Goal: Navigation & Orientation: Find specific page/section

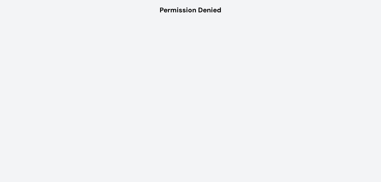
click at [59, 20] on html "Permission Denied" at bounding box center [190, 10] width 381 height 20
drag, startPoint x: 0, startPoint y: 0, endPoint x: 59, endPoint y: 175, distance: 184.3
click at [59, 20] on html "Permission Denied" at bounding box center [190, 10] width 381 height 20
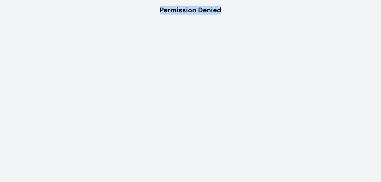
click at [59, 20] on html "Permission Denied" at bounding box center [190, 10] width 381 height 20
click at [185, 20] on html "Permission Denied" at bounding box center [190, 10] width 381 height 20
